Goal: Task Accomplishment & Management: Manage account settings

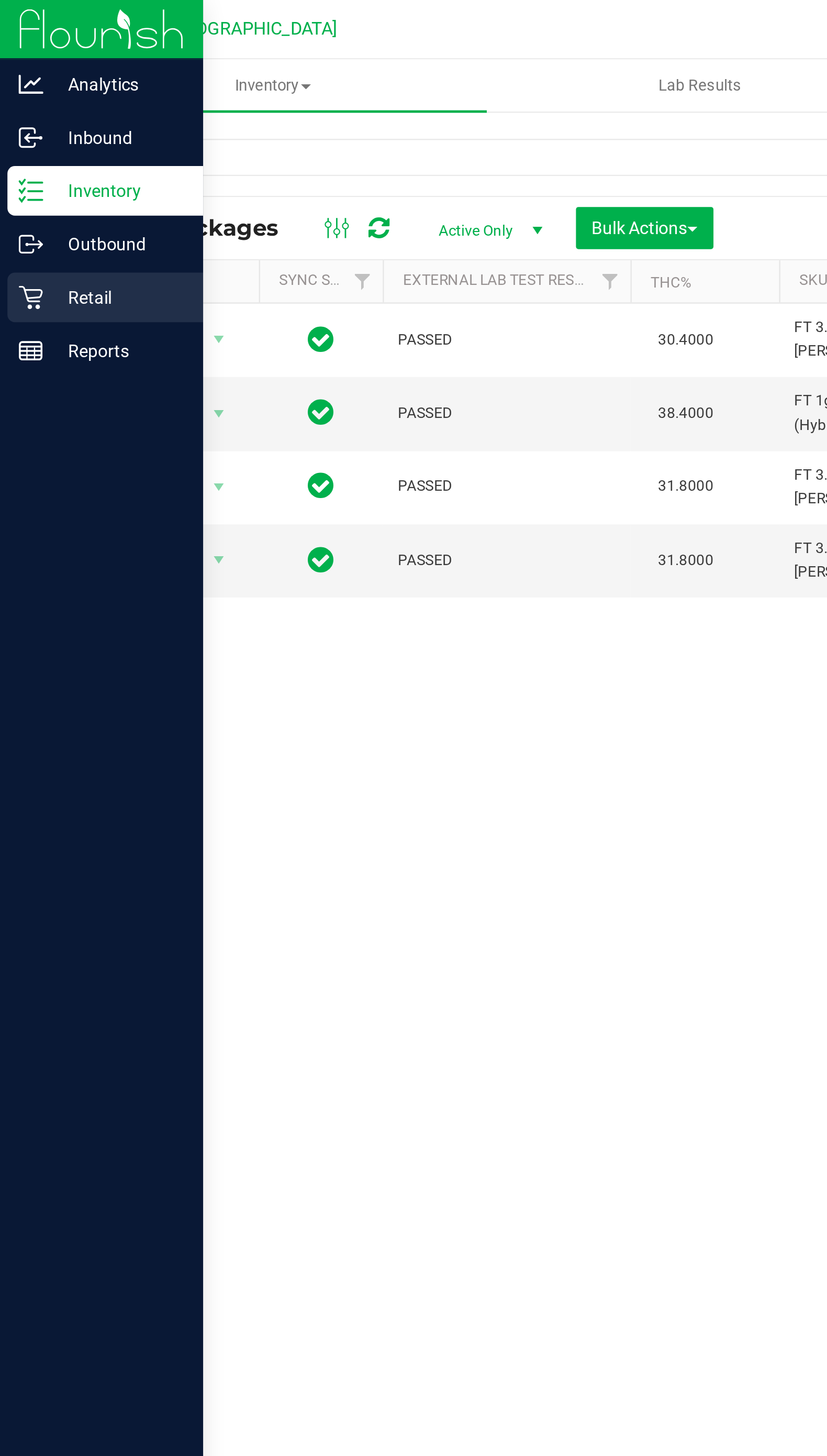
click at [21, 123] on p "Retail" at bounding box center [50, 126] width 63 height 12
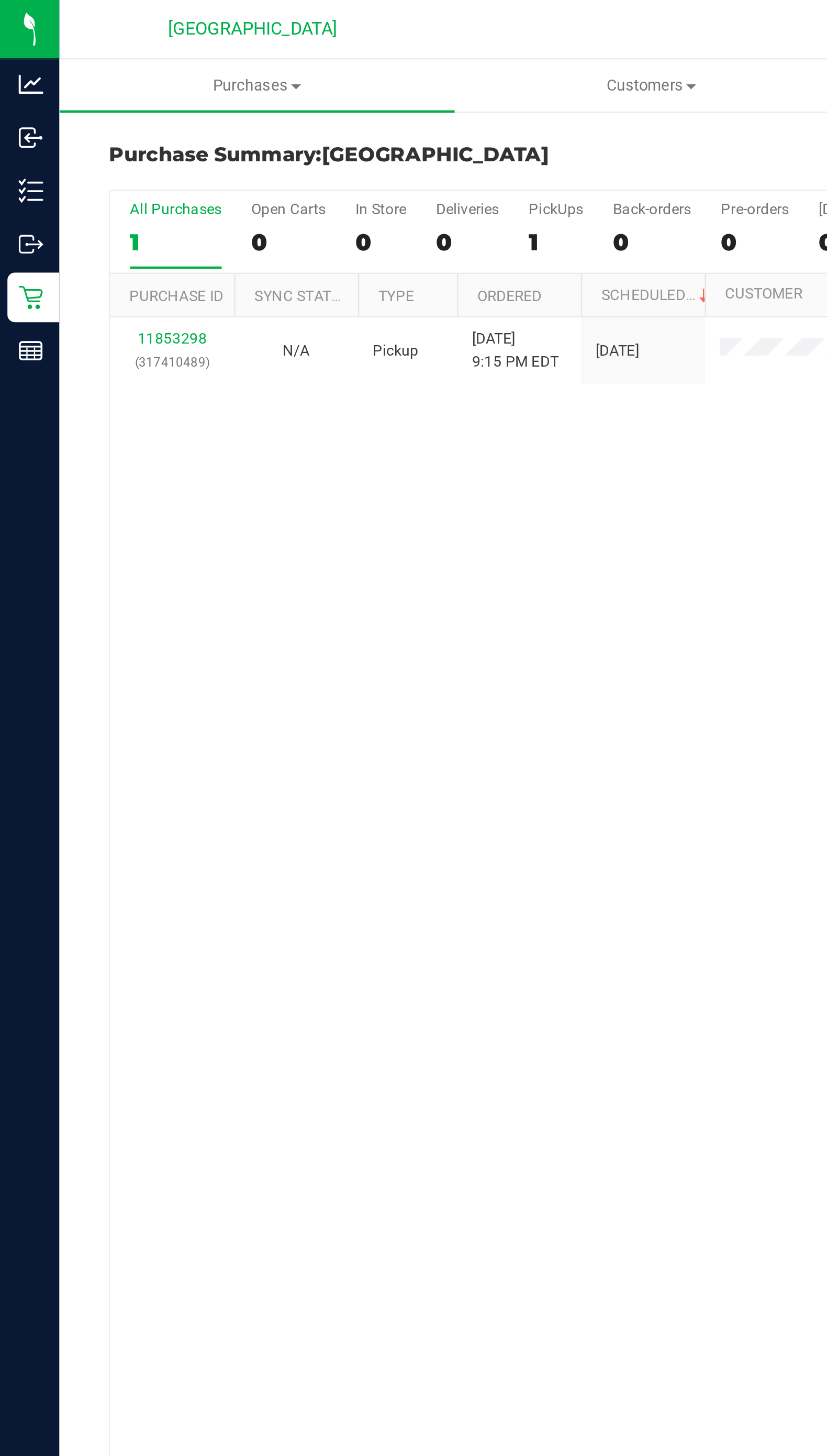
click at [173, 246] on div "11853298 (317410489) N/A Pickup [DATE] 9:15 PM EDT 8/27/2025 $340.00 Submitted …" at bounding box center [426, 593] width 759 height 917
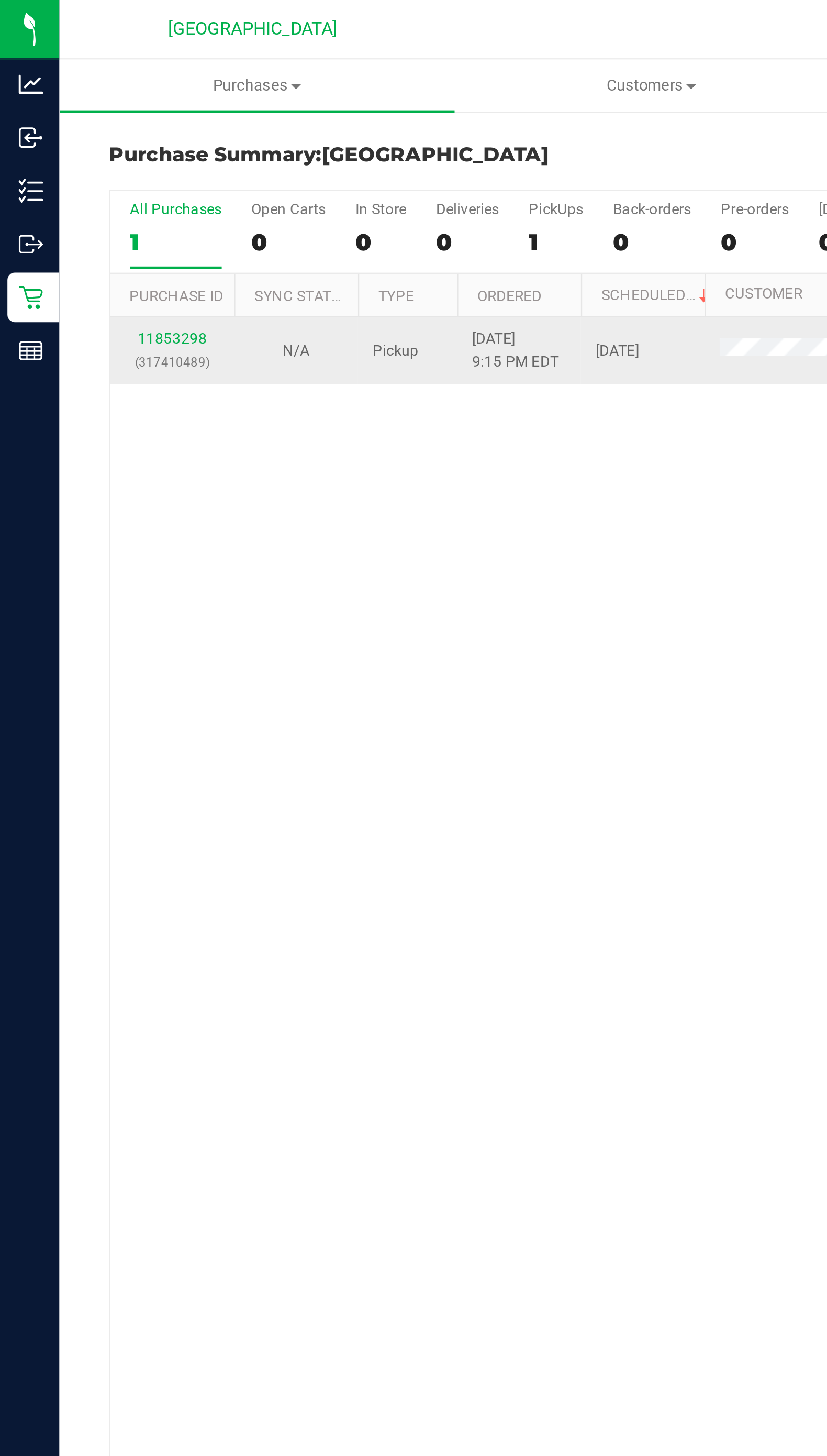
click at [87, 144] on div "11853298 (317410489)" at bounding box center [73, 148] width 40 height 20
click at [77, 141] on link "11853298" at bounding box center [73, 144] width 29 height 8
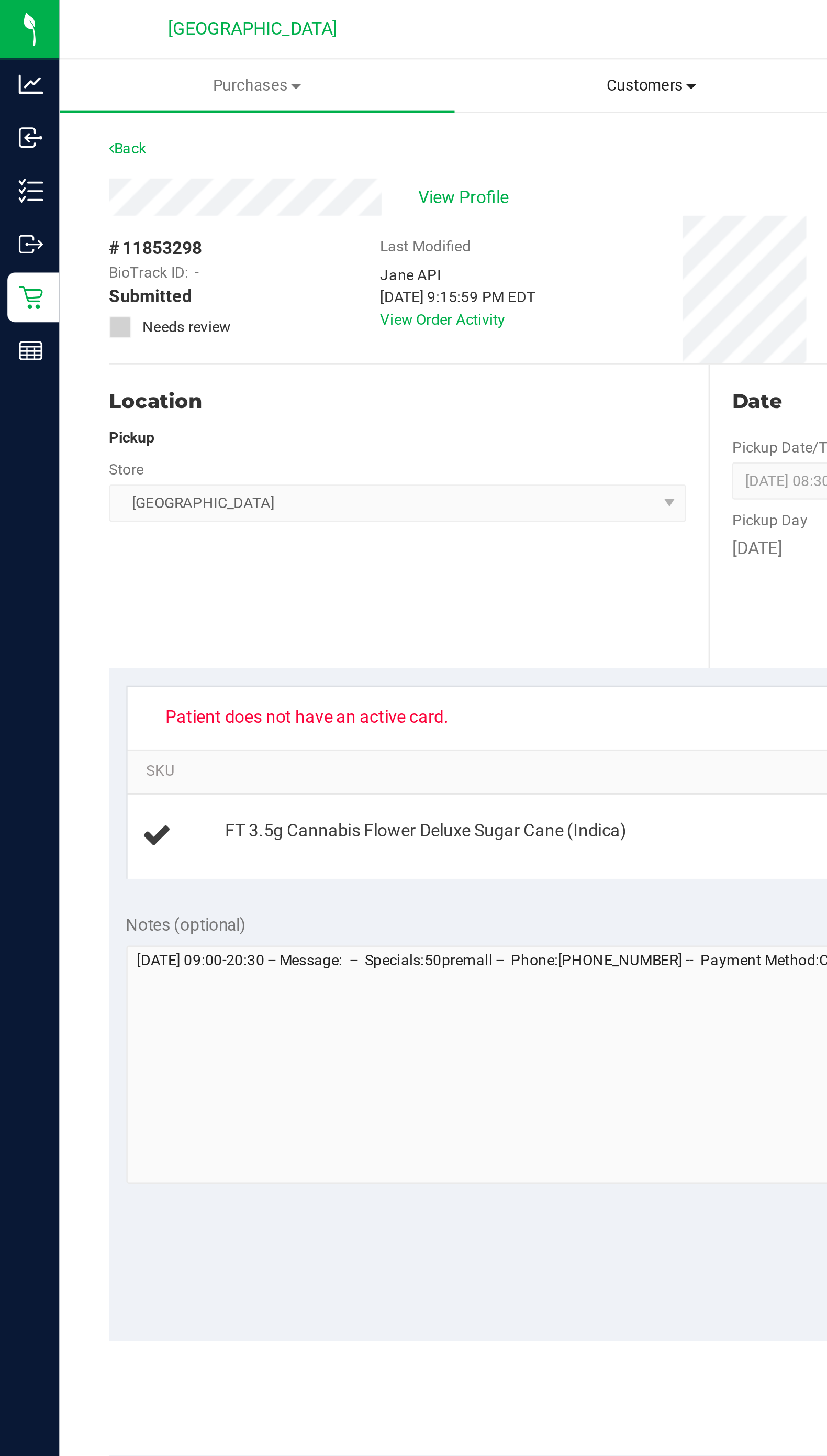
click at [281, 37] on span "Customers" at bounding box center [275, 36] width 166 height 9
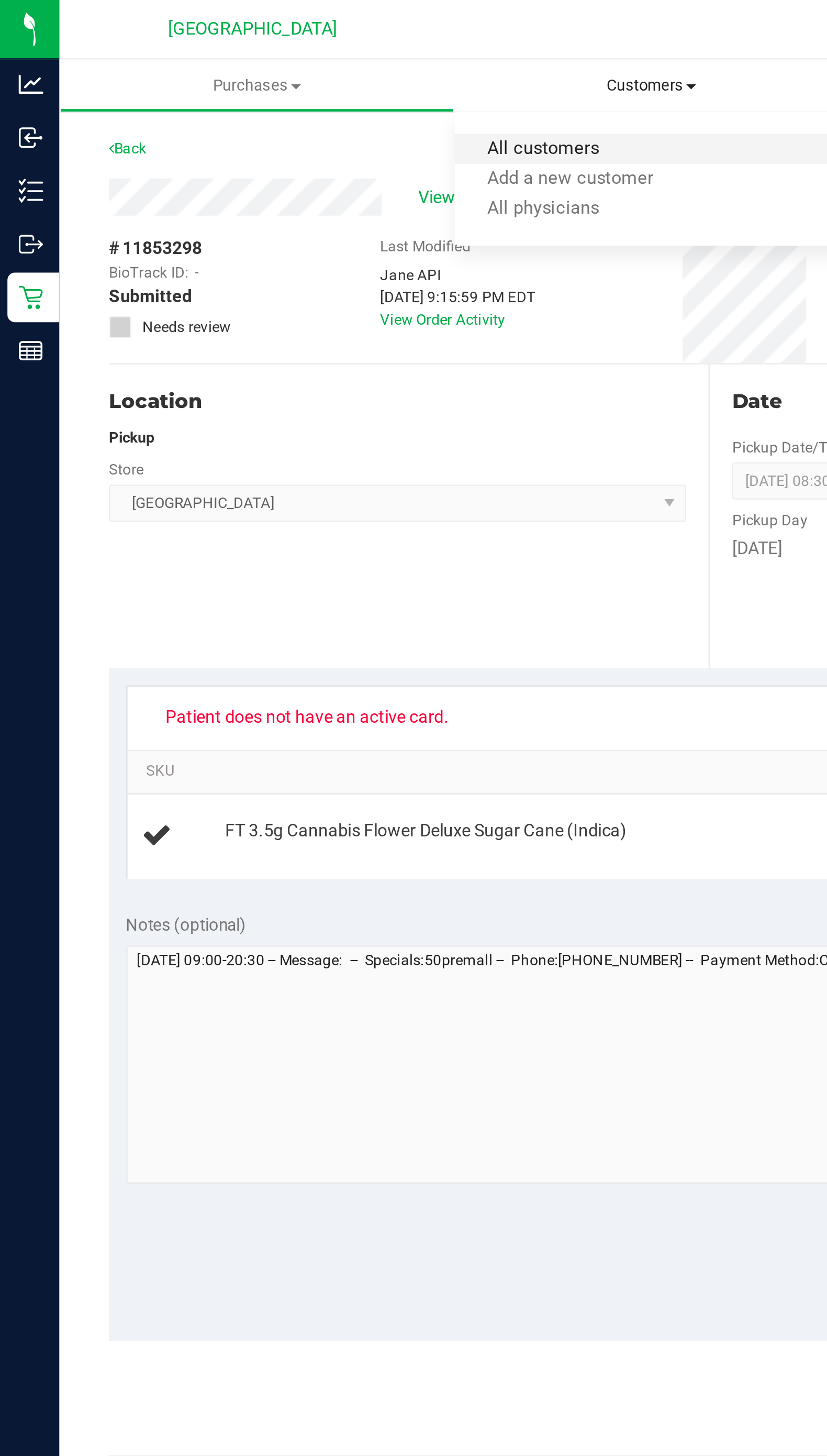
click at [245, 61] on span "All customers" at bounding box center [229, 63] width 75 height 9
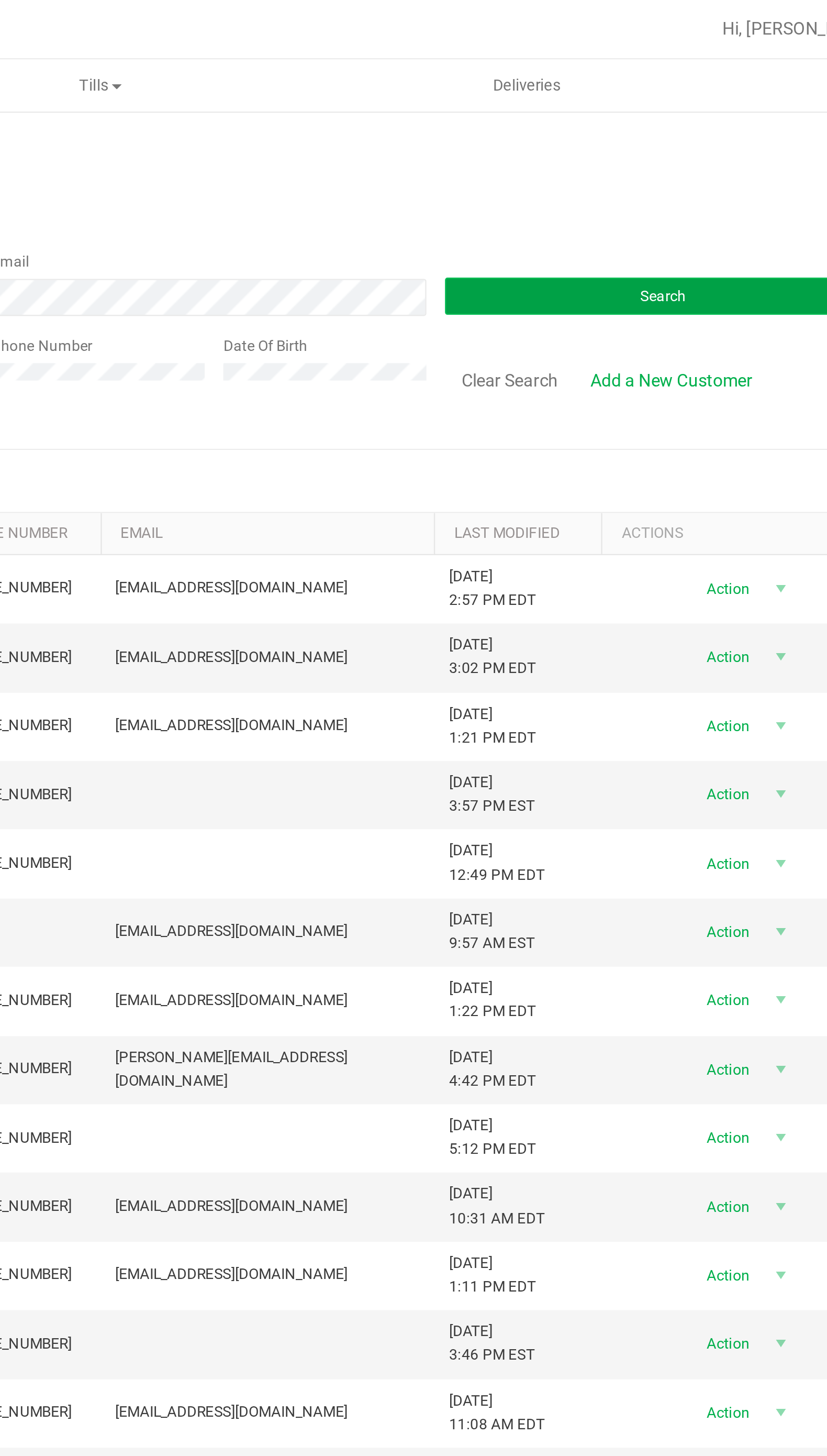
click at [741, 121] on button "Search" at bounding box center [714, 125] width 184 height 15
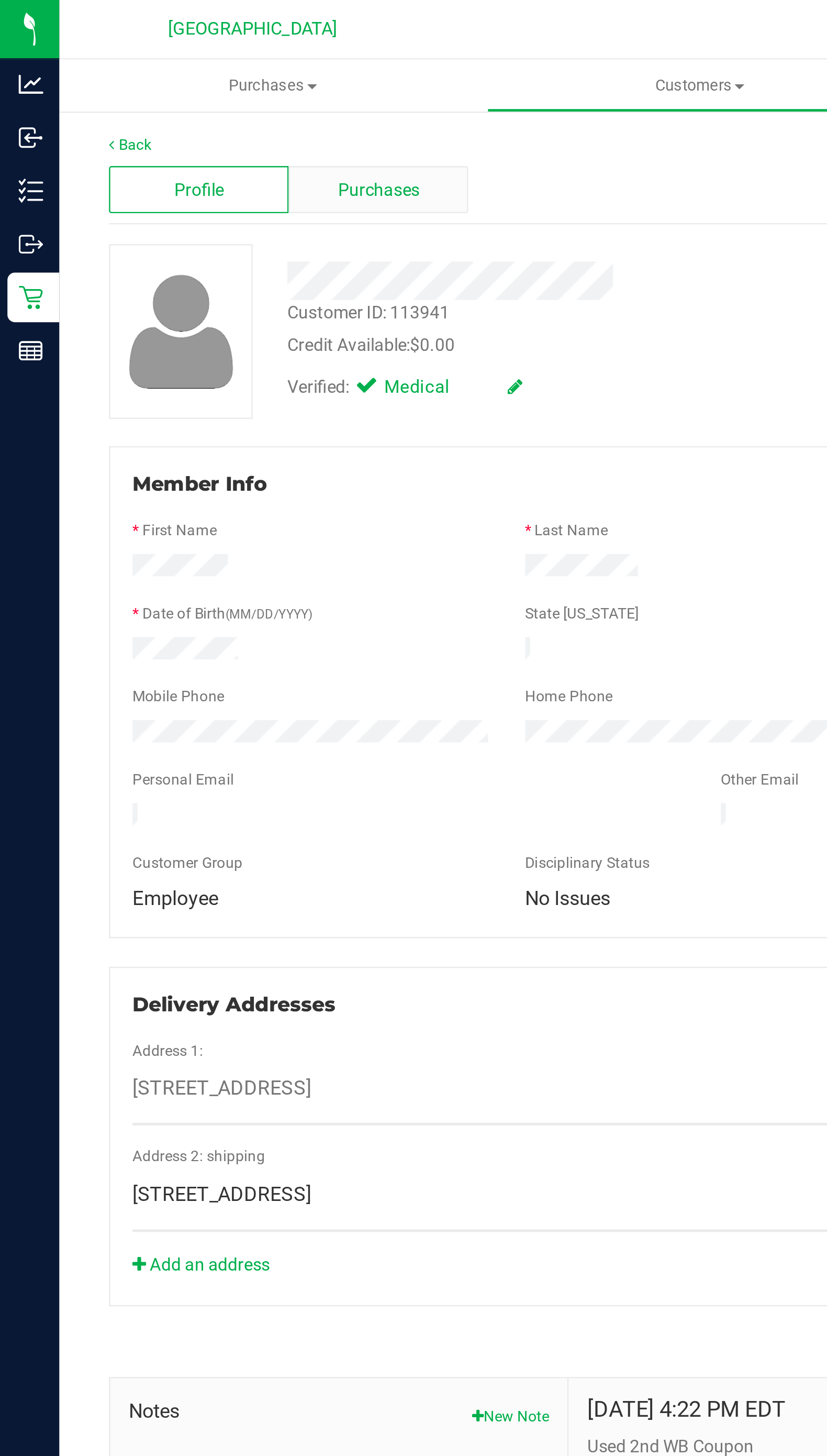
click at [166, 84] on span "Purchases" at bounding box center [160, 81] width 35 height 11
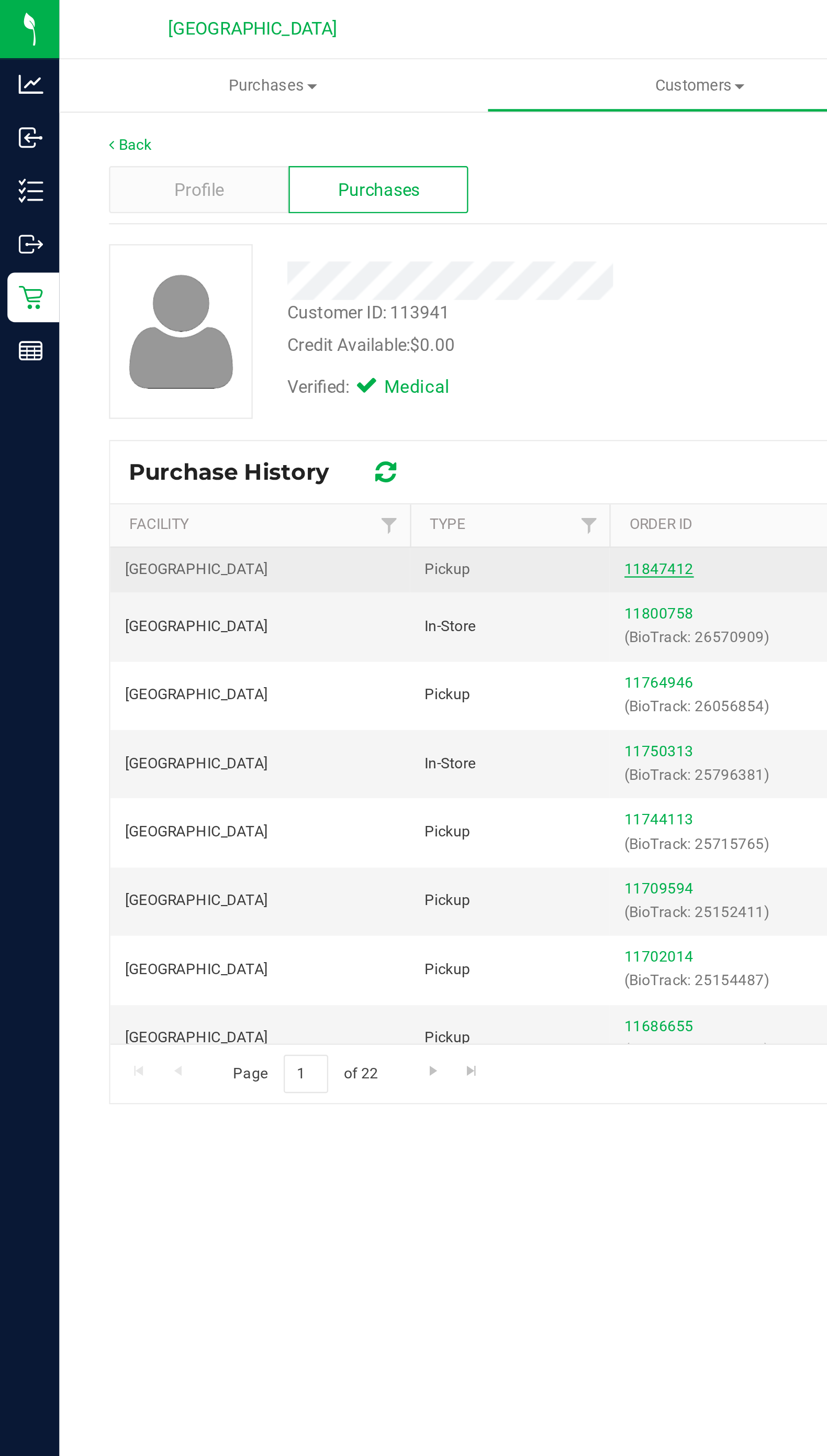
click at [285, 240] on link "11847412" at bounding box center [278, 240] width 29 height 8
